Goal: Task Accomplishment & Management: Manage account settings

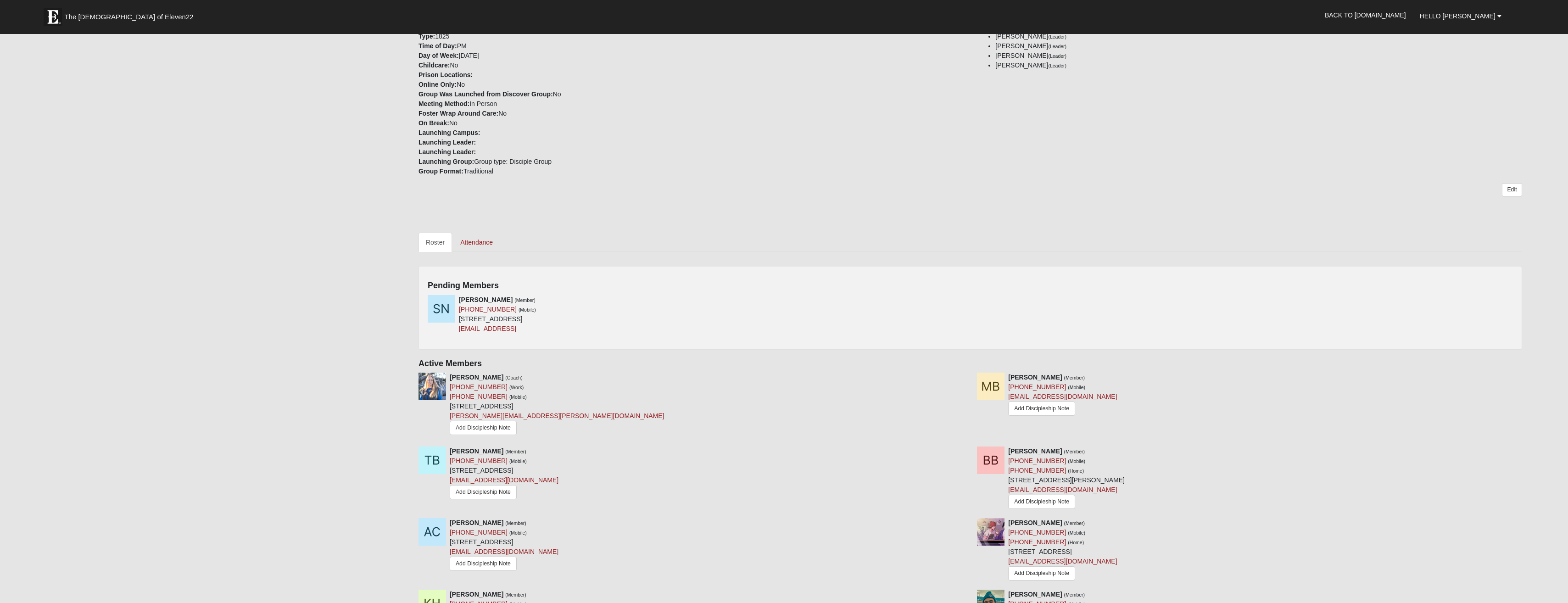
scroll to position [229, 0]
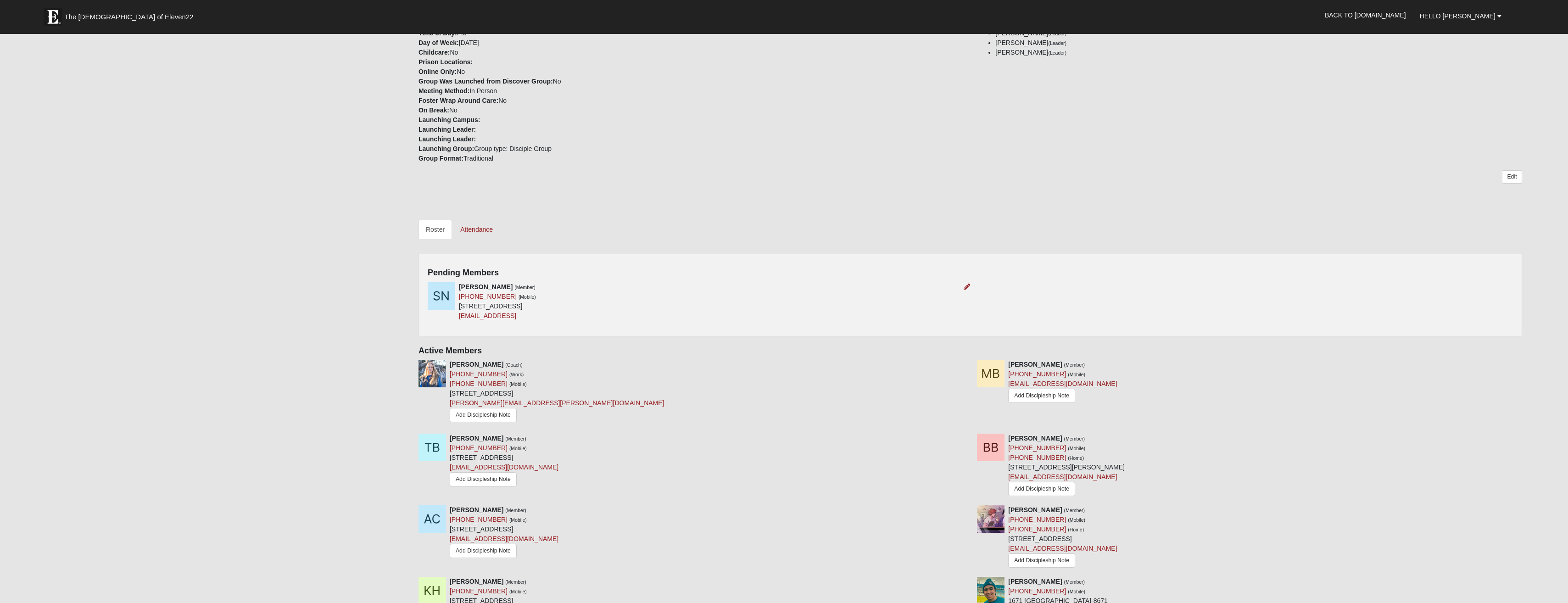
drag, startPoint x: 532, startPoint y: 306, endPoint x: 460, endPoint y: 306, distance: 72.0
click at [460, 306] on div "[PERSON_NAME] (Member) [PHONE_NUMBER] (Mobile) [STREET_ADDRESS] [EMAIL_ADDRESS]" at bounding box center [497, 301] width 77 height 39
copy div "[STREET_ADDRESS]"
click at [967, 288] on icon at bounding box center [967, 287] width 7 height 7
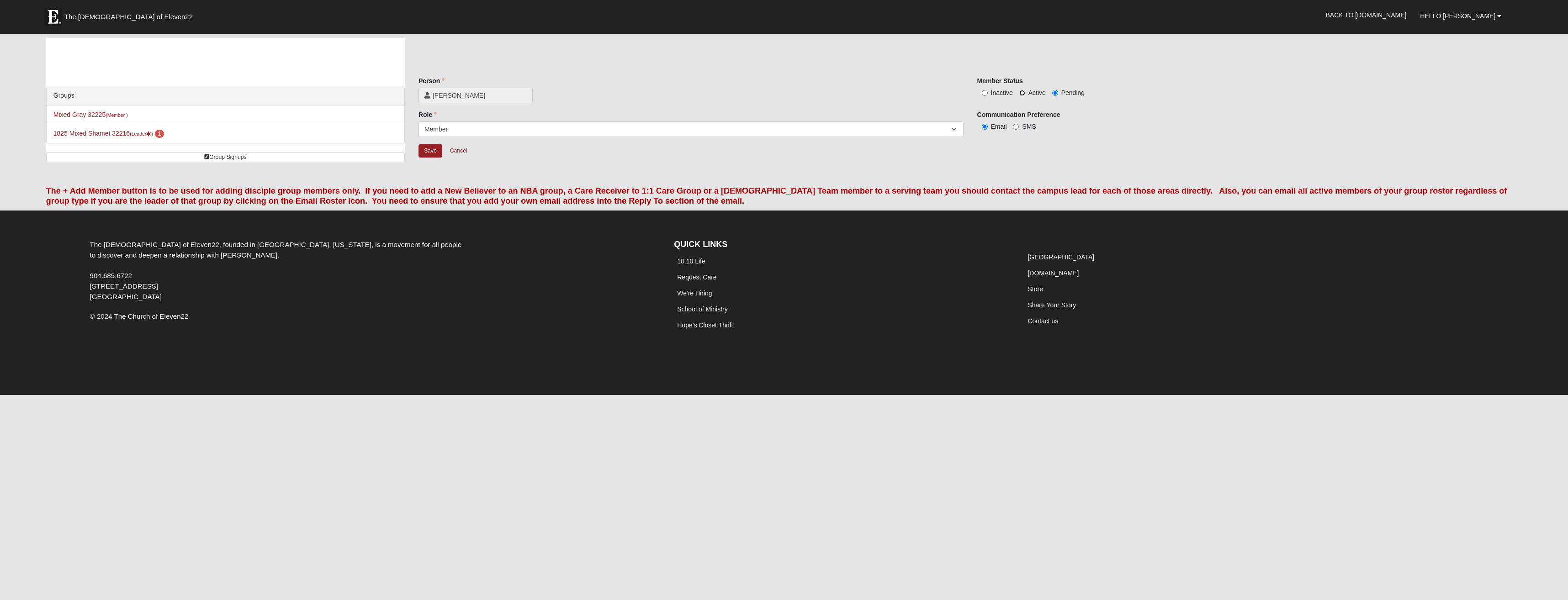
click at [1024, 94] on input "Active" at bounding box center [1022, 93] width 6 height 6
radio input "true"
click at [433, 147] on input "Save" at bounding box center [430, 151] width 24 height 13
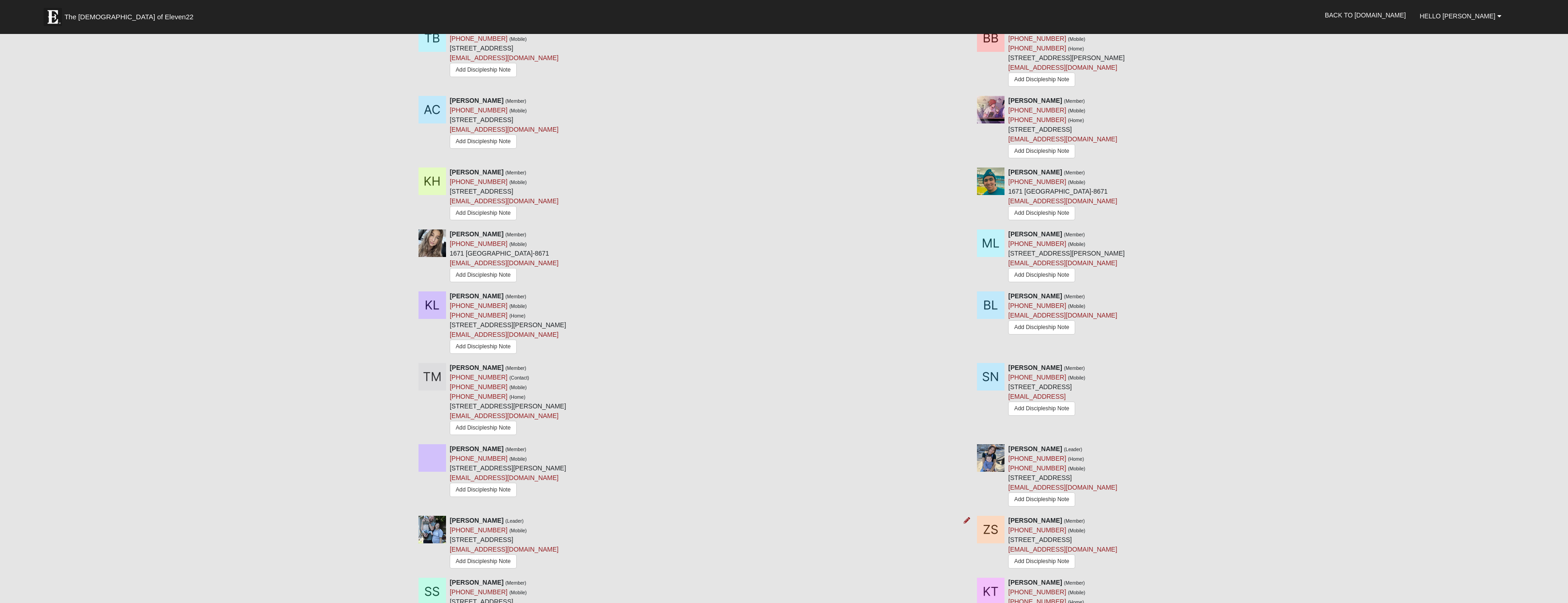
scroll to position [597, 0]
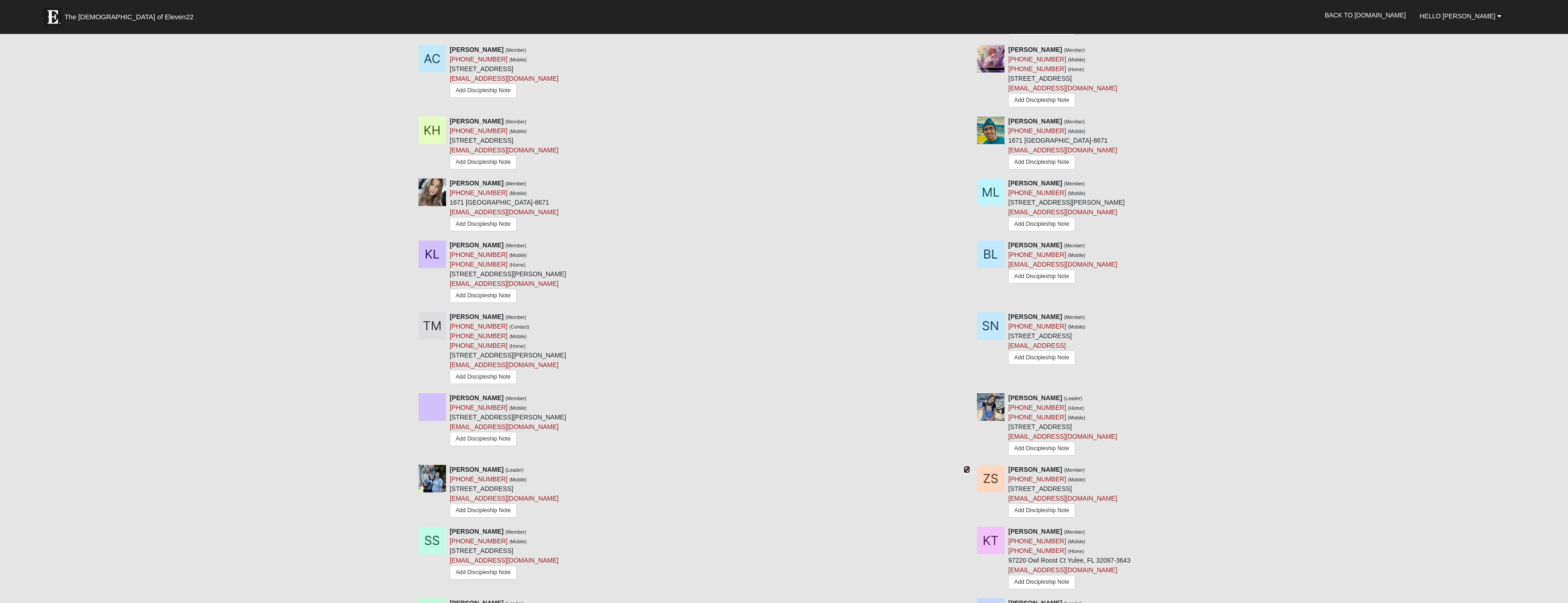
click at [966, 473] on icon at bounding box center [967, 470] width 7 height 7
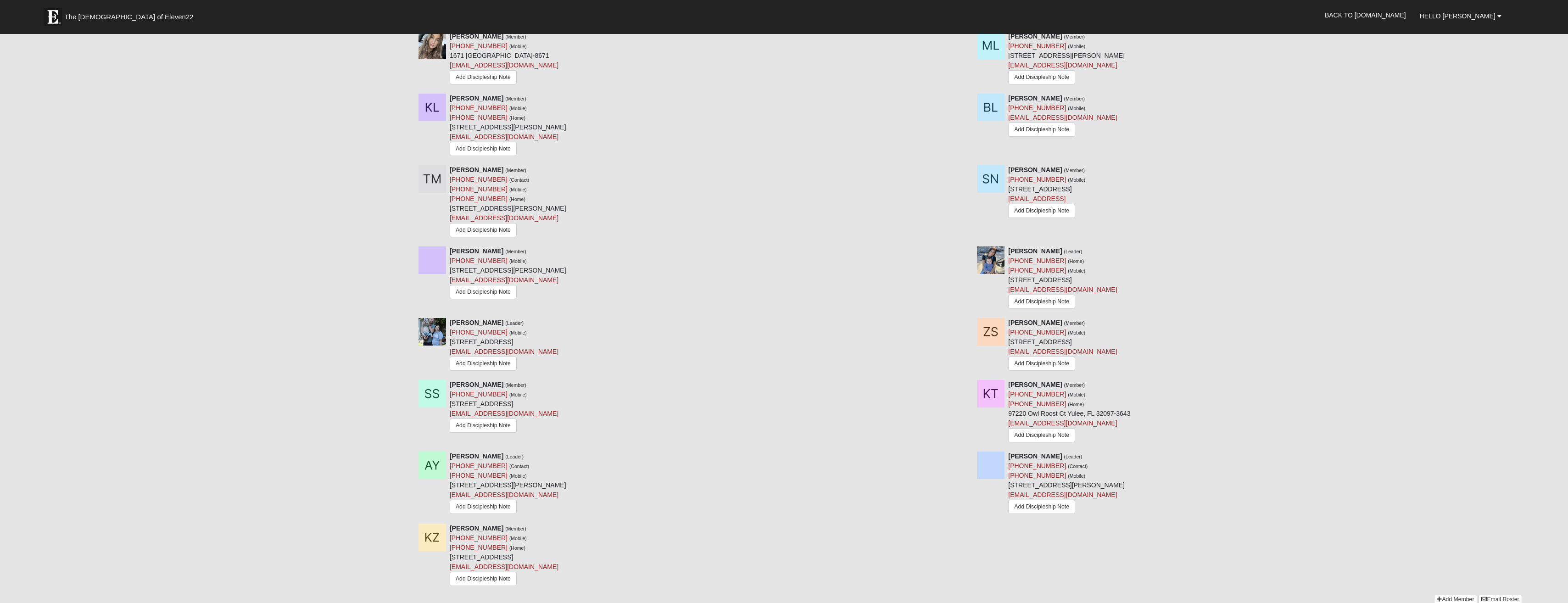
scroll to position [964, 0]
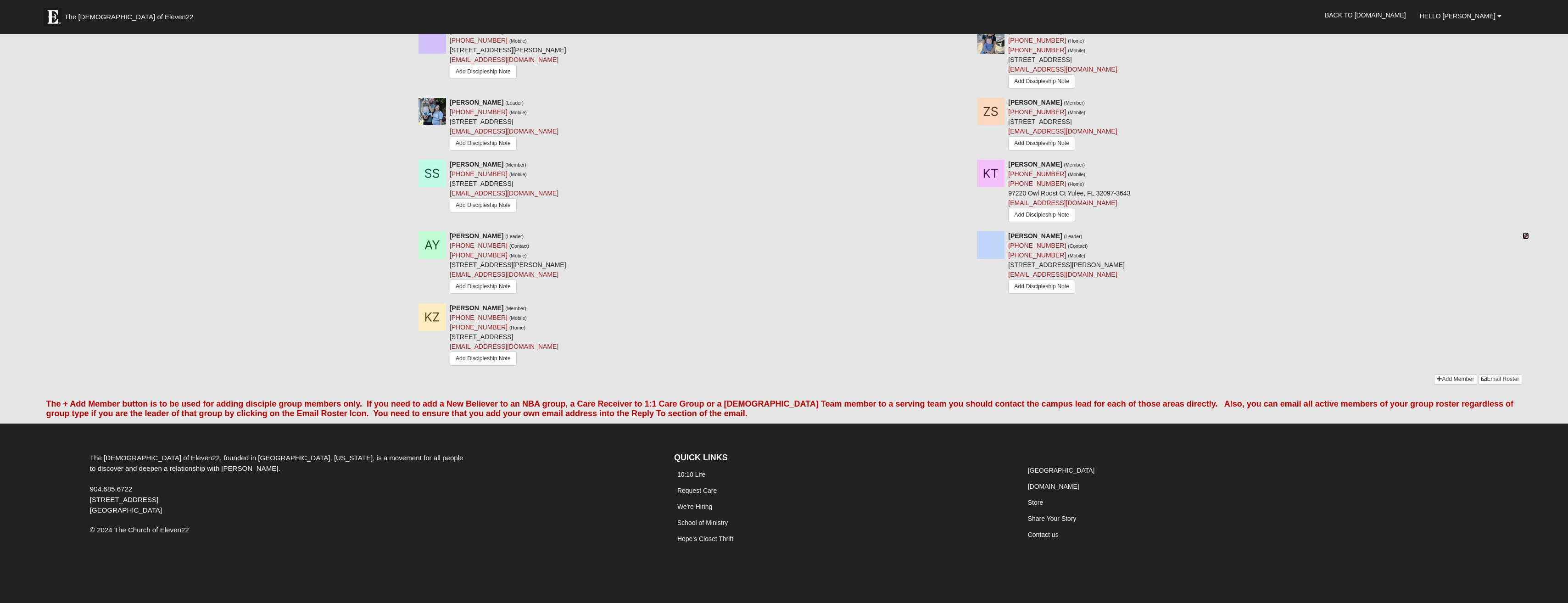
click at [1524, 239] on icon at bounding box center [1526, 236] width 7 height 7
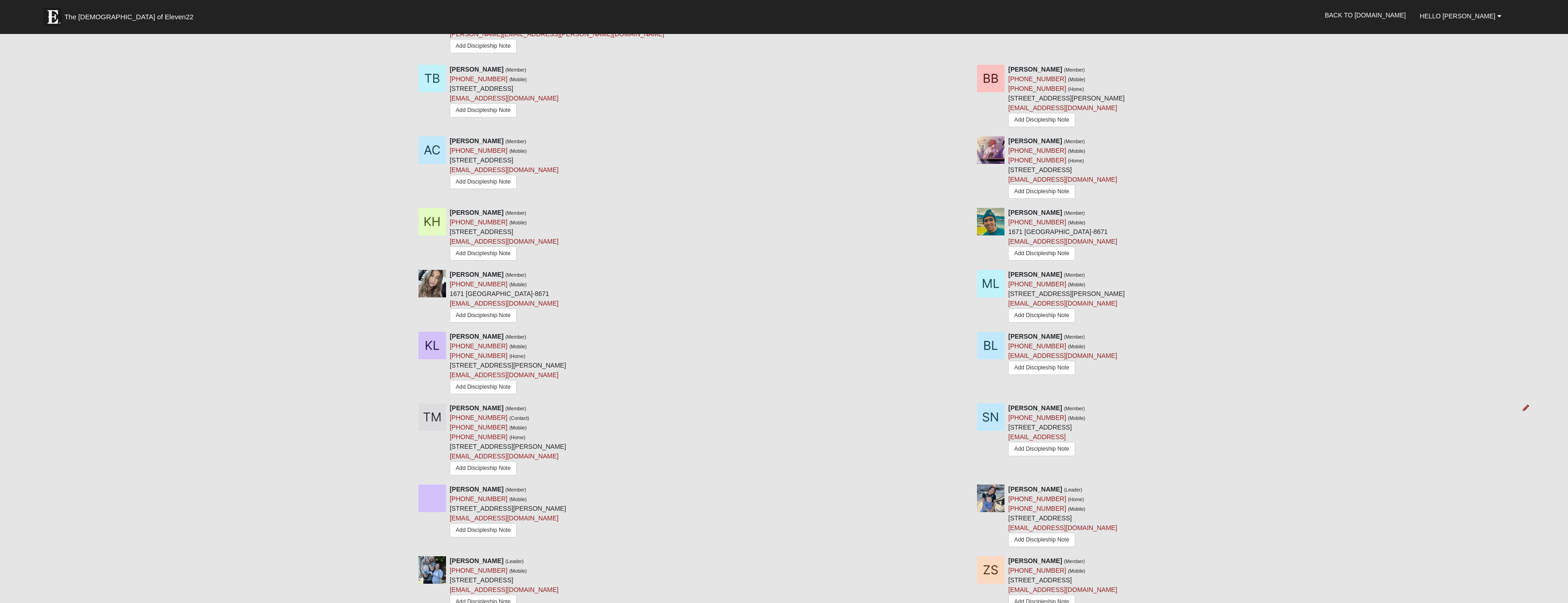
scroll to position [505, 0]
